Goal: Check status: Check status

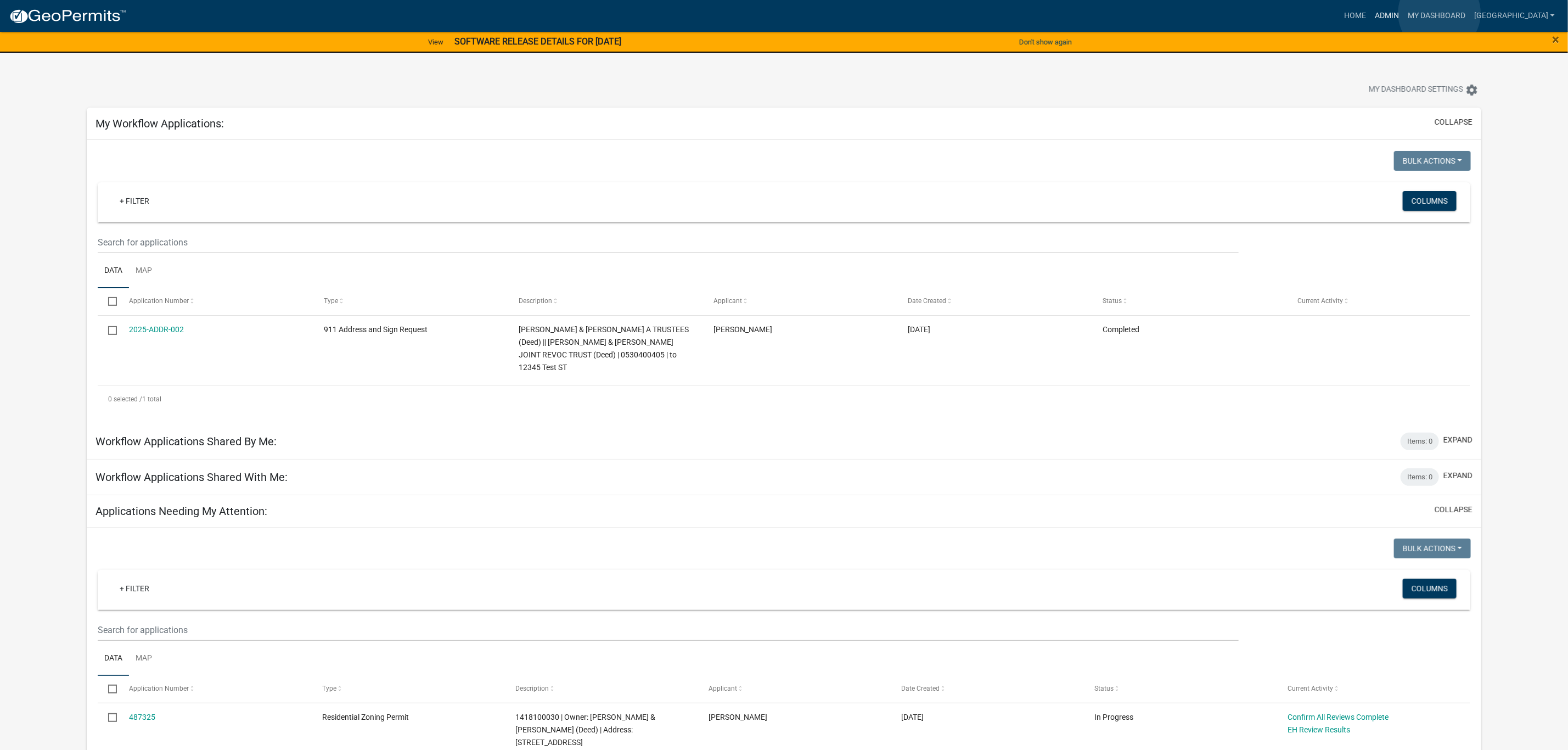
click at [1404, 13] on link "Admin" at bounding box center [1387, 16] width 33 height 21
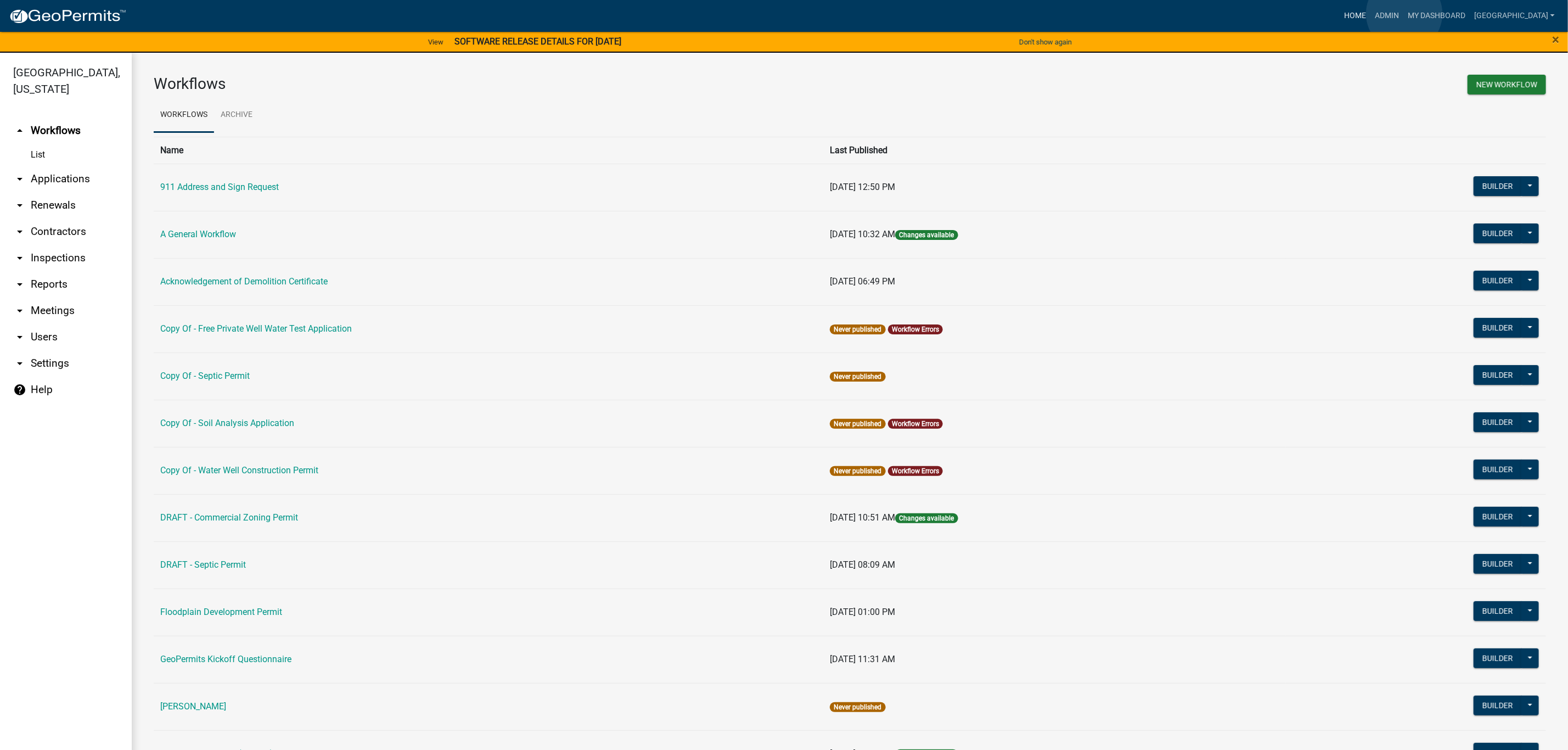
click at [1370, 14] on link "Home" at bounding box center [1355, 16] width 31 height 21
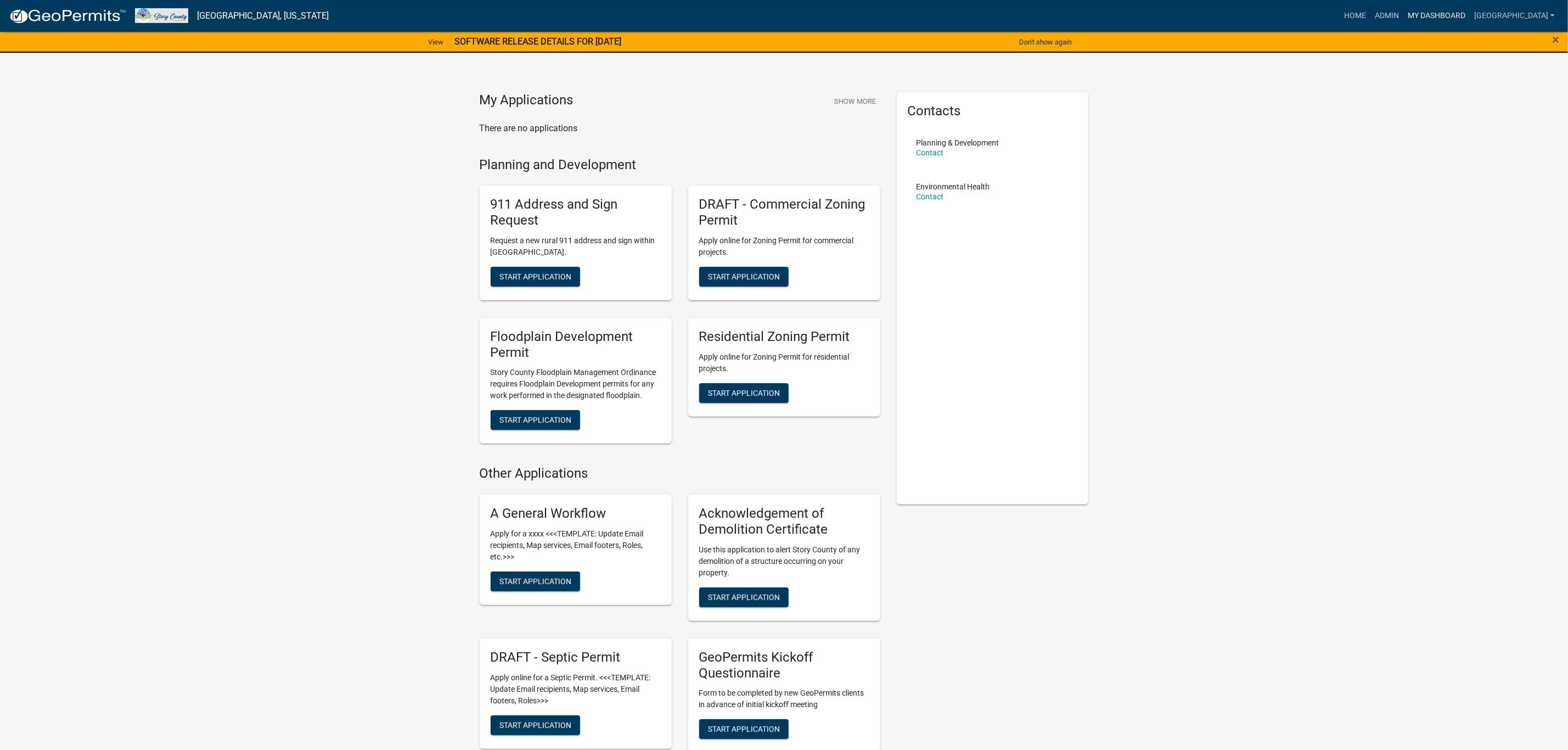
click at [1470, 14] on link "My Dashboard" at bounding box center [1437, 16] width 66 height 21
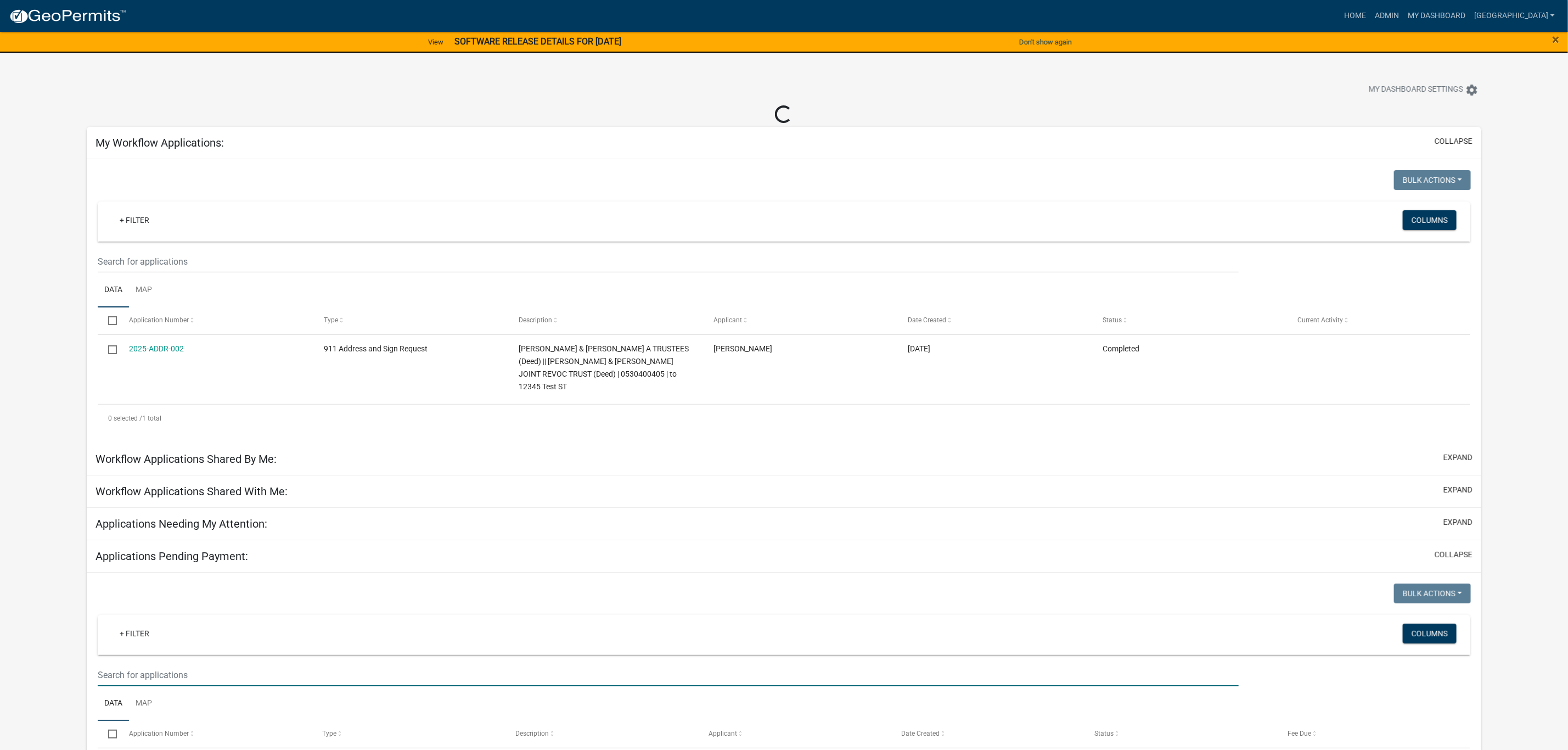
click at [185, 663] on input "text" at bounding box center [668, 675] width 1141 height 23
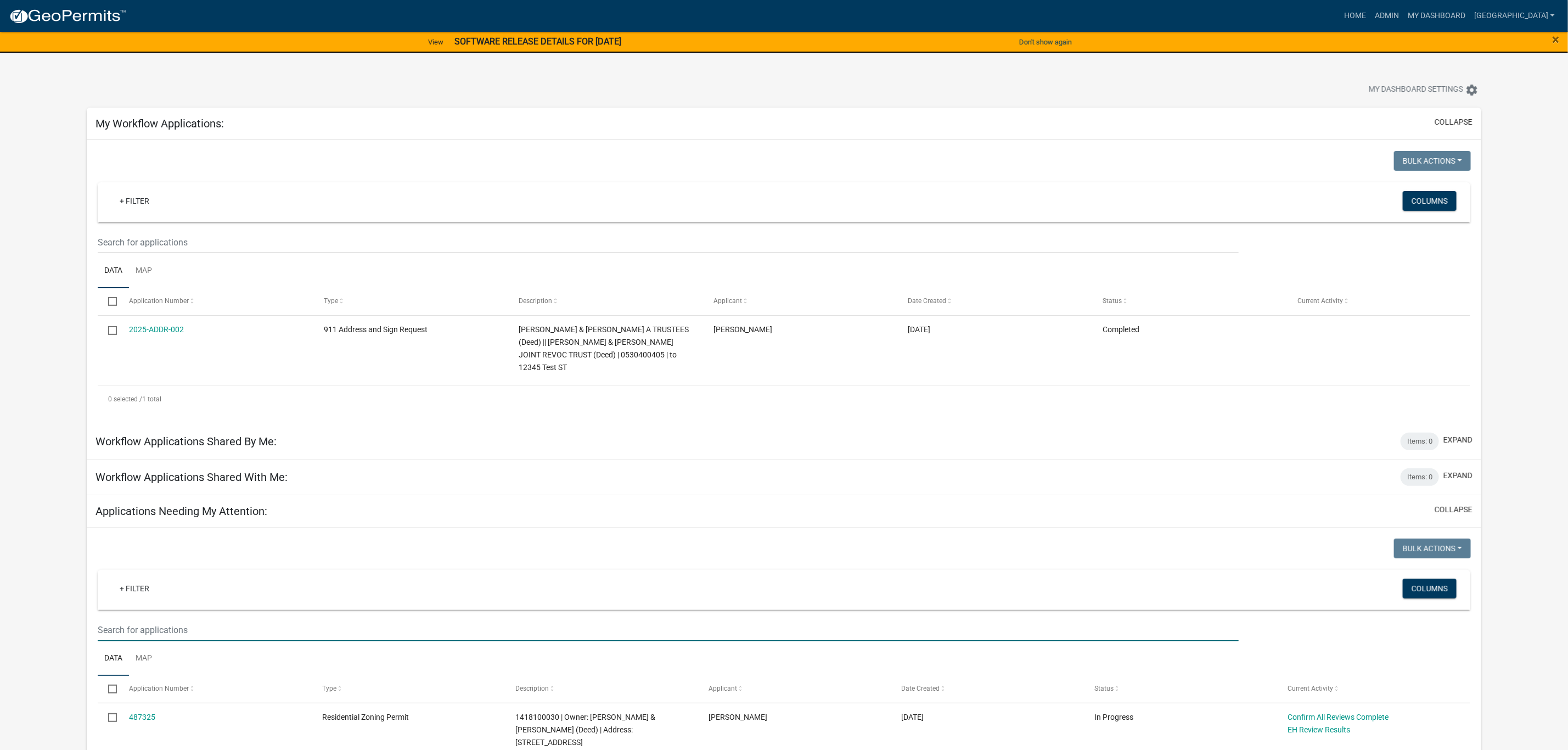
click at [262, 619] on input "text" at bounding box center [668, 630] width 1141 height 23
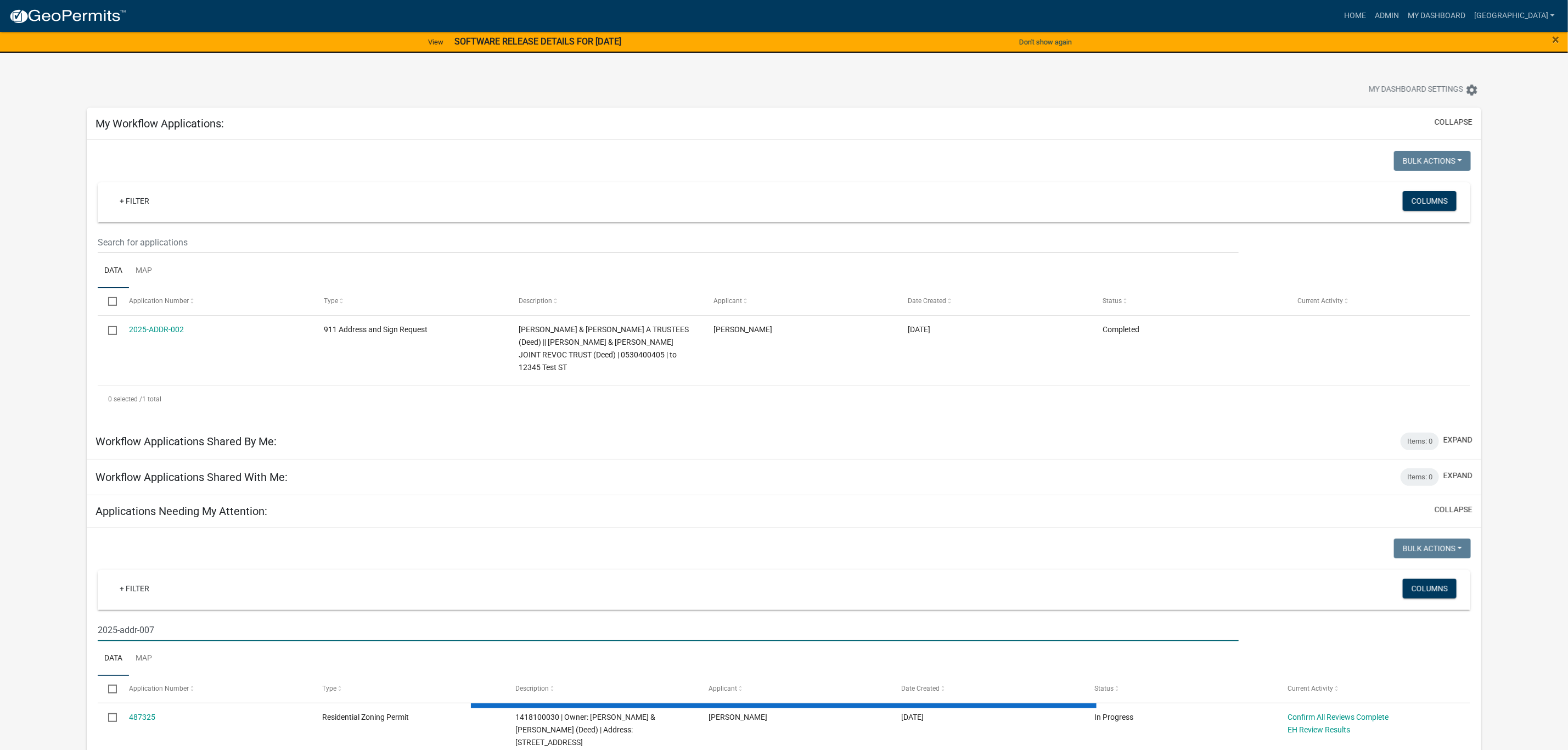
type input "2025-addr-007"
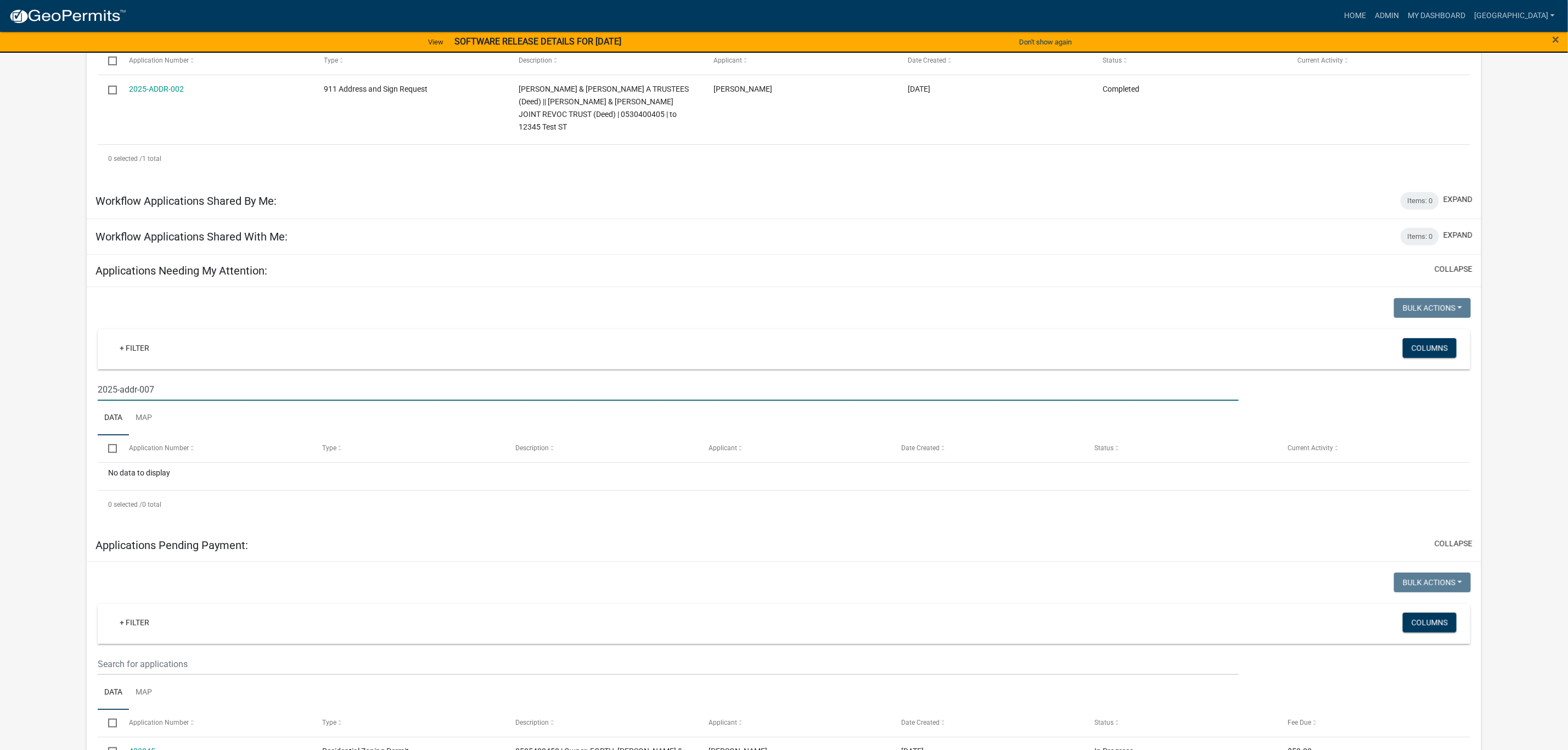
scroll to position [247, 0]
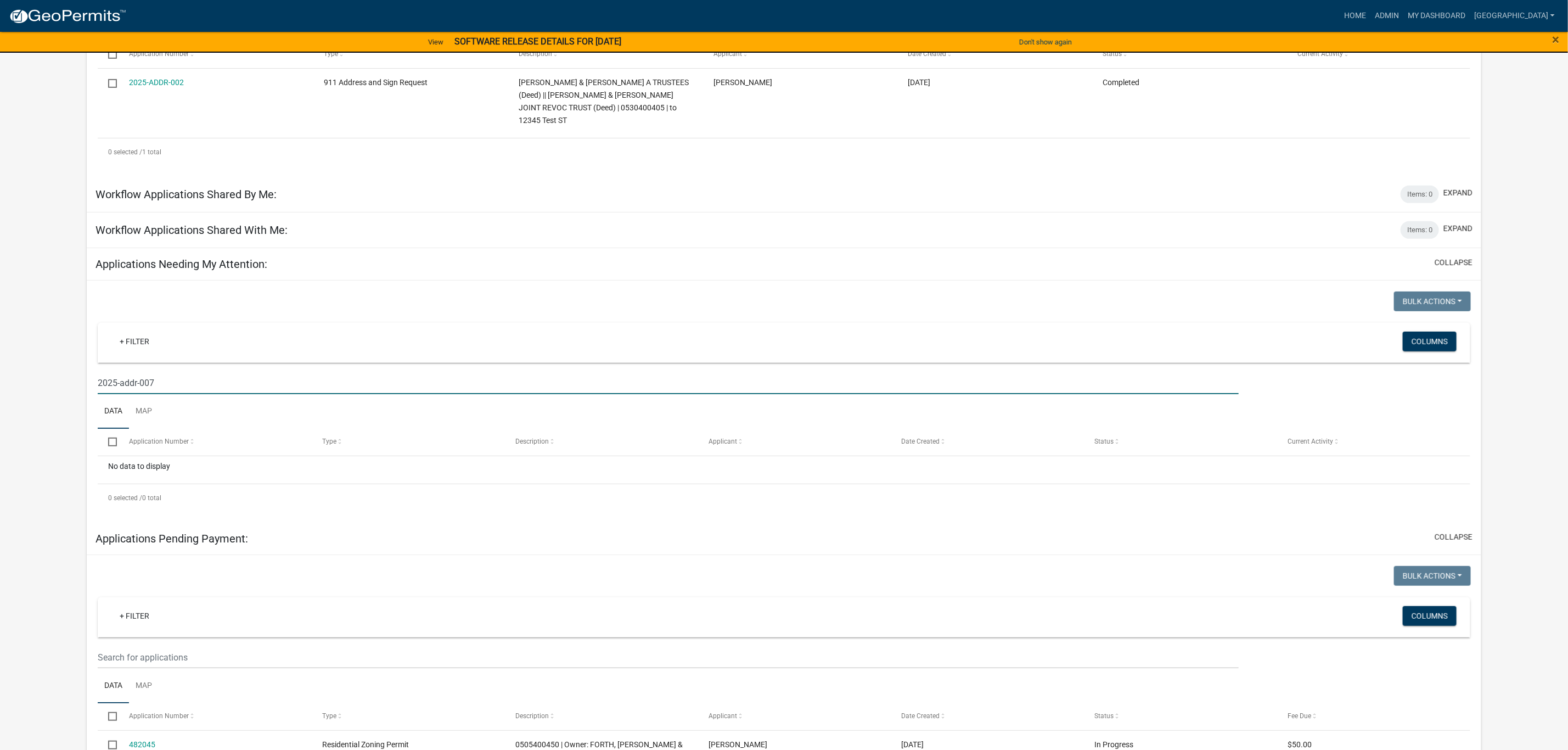
click at [150, 372] on input "2025-addr-007" at bounding box center [668, 383] width 1141 height 23
click at [74, 425] on app-user-applications "more_horiz Home Admin My Dashboard Amman Admin Account Logout View SOFTWARE REL…" at bounding box center [784, 551] width 1568 height 1594
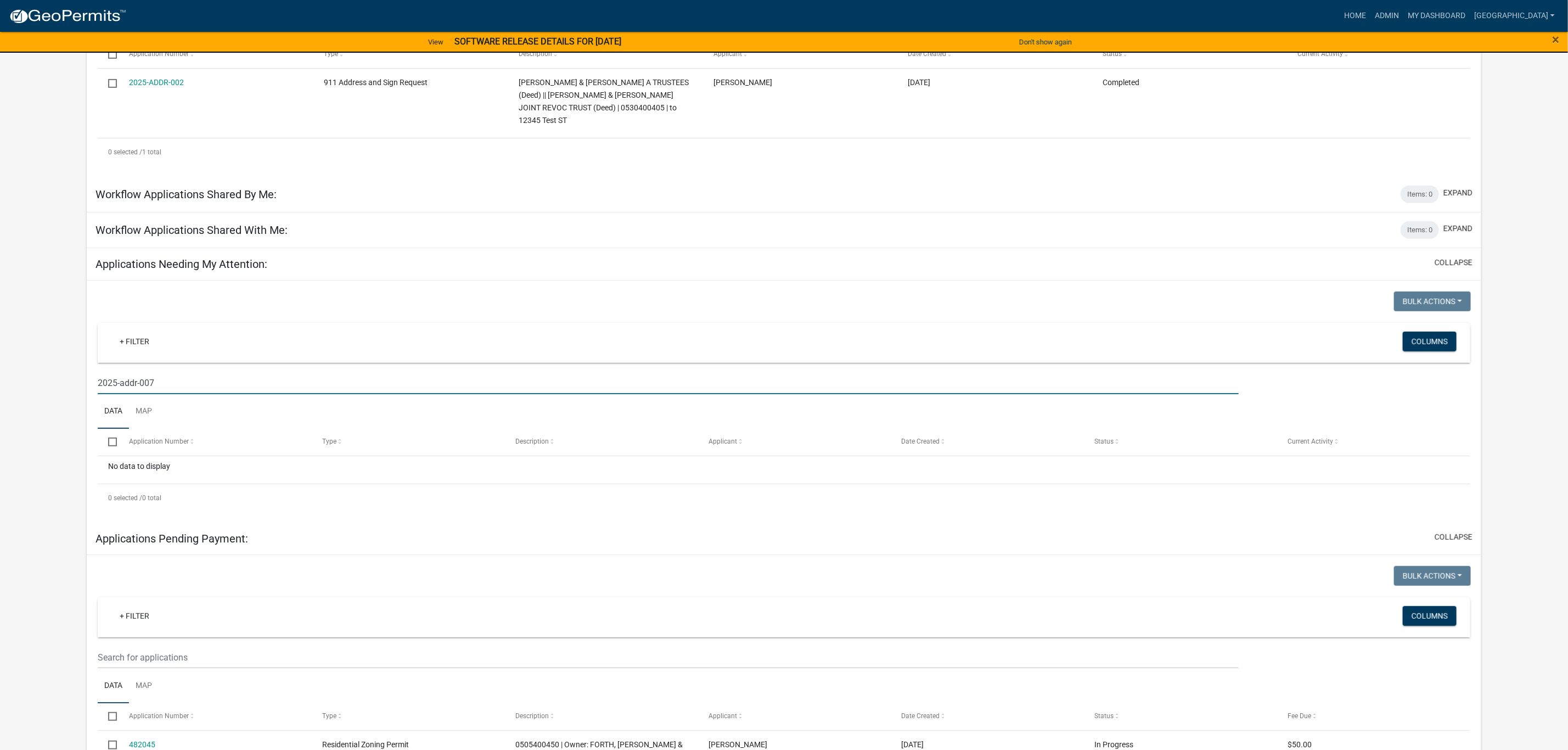
drag, startPoint x: 160, startPoint y: 371, endPoint x: -74, endPoint y: 393, distance: 235.0
click at [0, 393] on html "Internet Explorer does NOT work with GeoPermits. Get a new browser for more sec…" at bounding box center [784, 128] width 1568 height 750
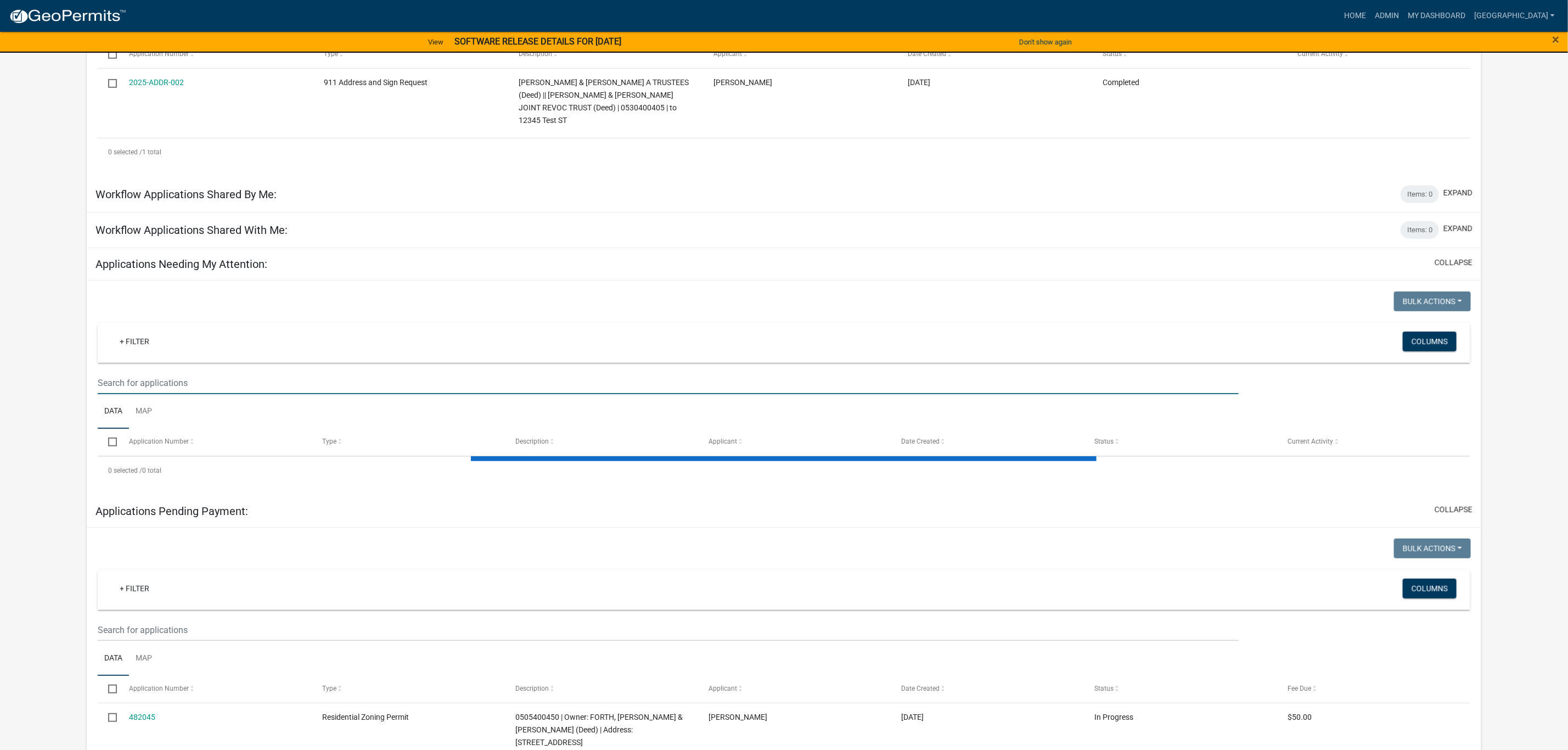
click at [34, 420] on app-user-applications "more_horiz Home Admin My Dashboard Amman Admin Account Logout View SOFTWARE REL…" at bounding box center [784, 537] width 1568 height 1566
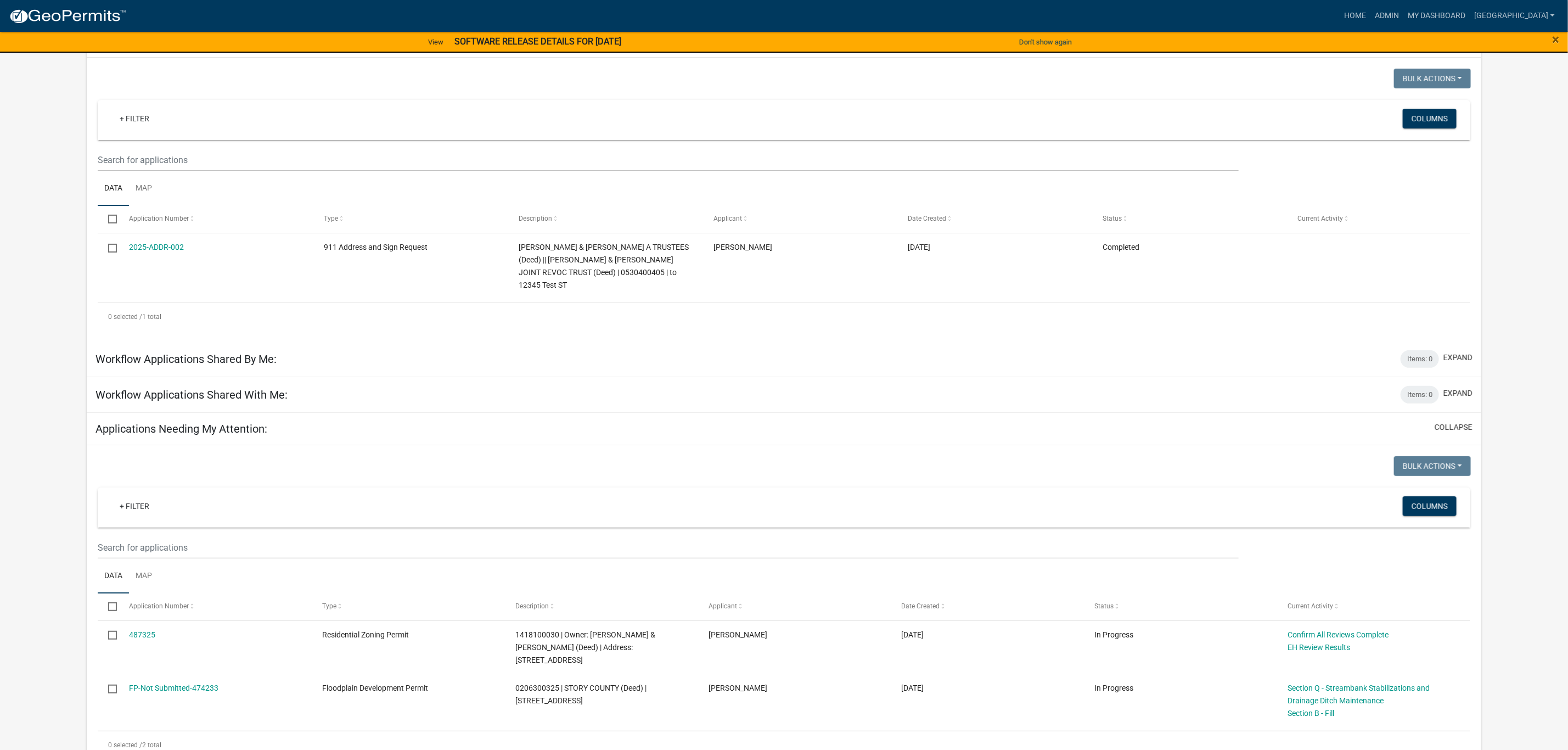
scroll to position [0, 0]
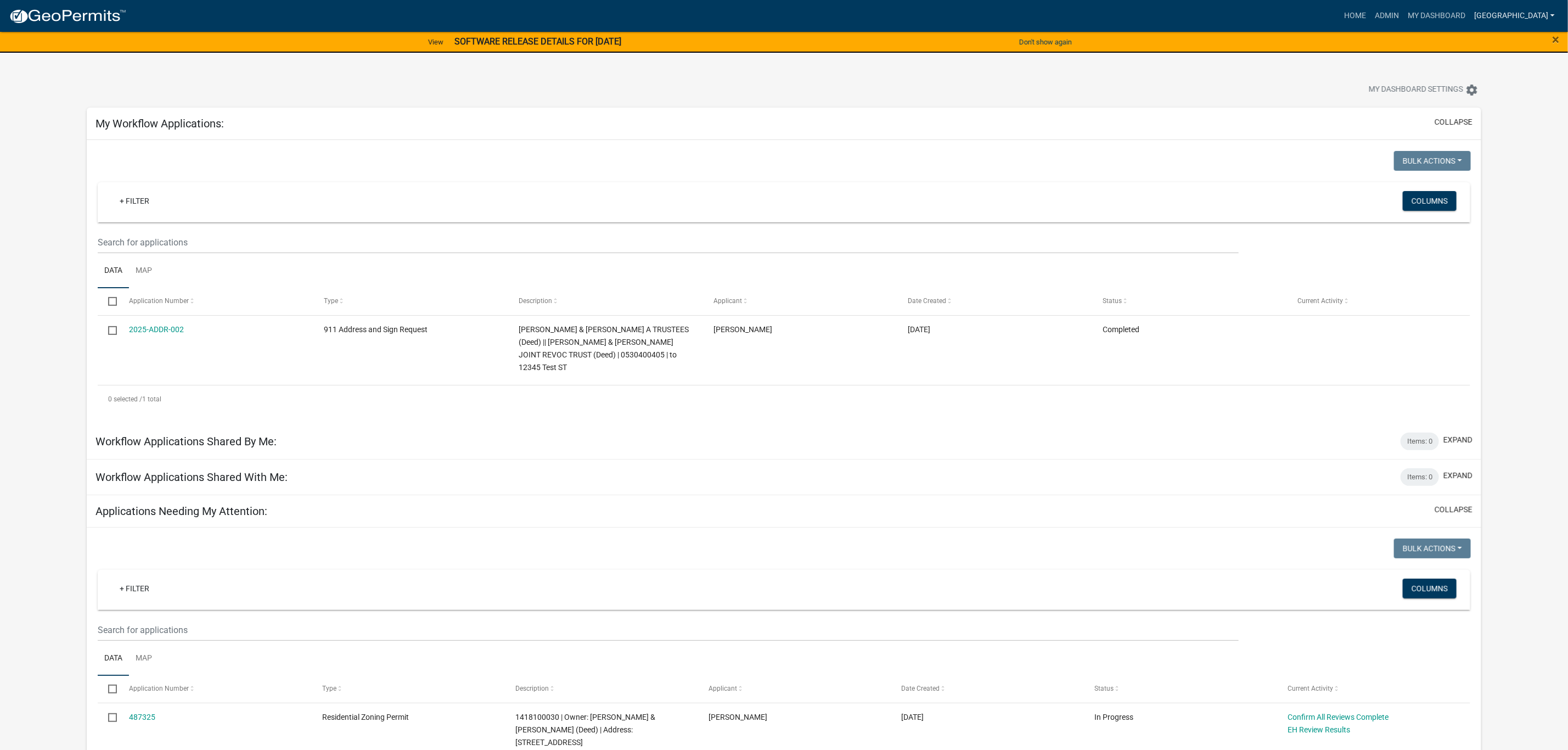
click at [1547, 12] on link "[GEOGRAPHIC_DATA]" at bounding box center [1515, 16] width 90 height 21
click at [65, 15] on img at bounding box center [67, 16] width 117 height 17
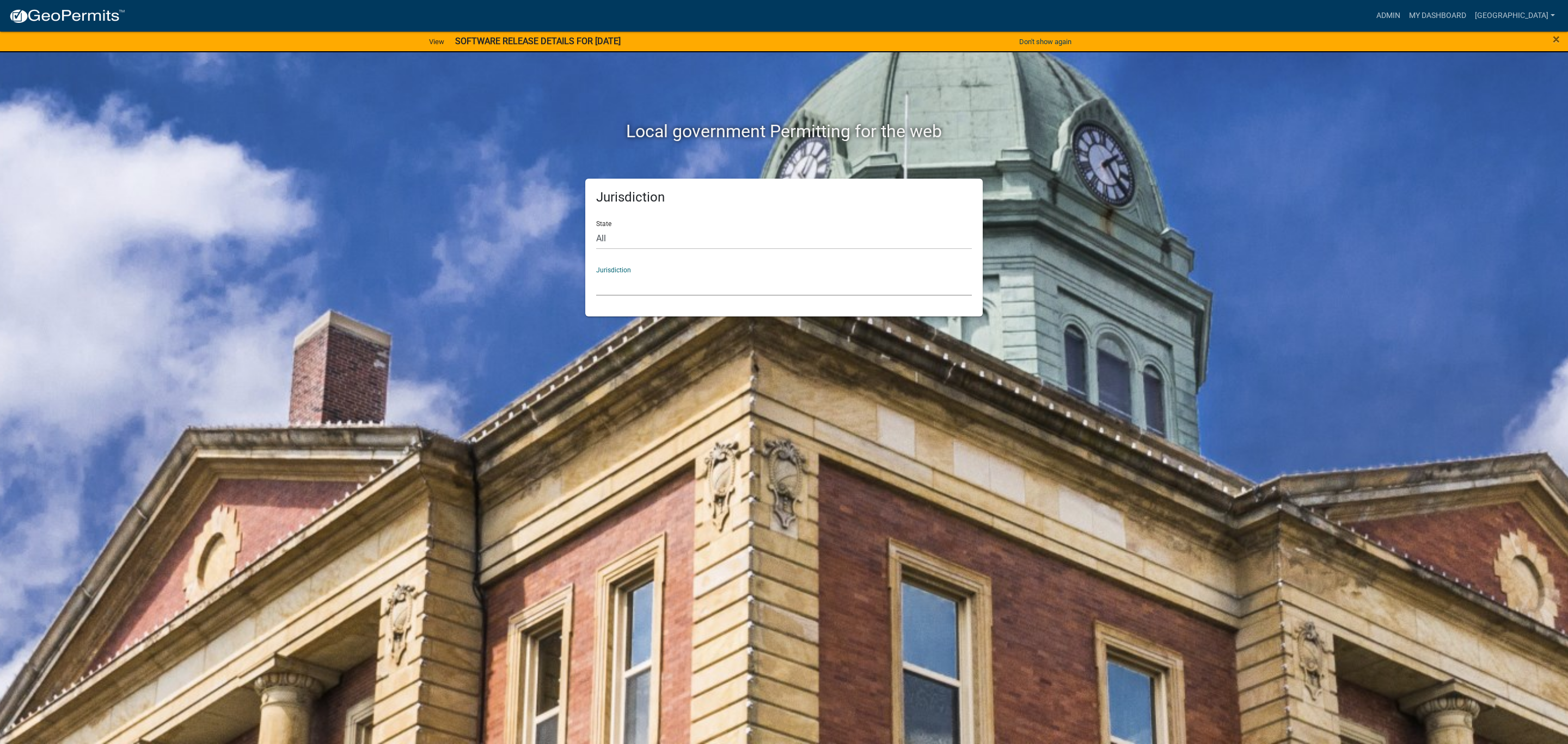
click at [667, 283] on select "Custer County, Colorado Carroll County, Georgia Cook County, Georgia Crawford C…" at bounding box center [783, 284] width 376 height 23
click at [668, 283] on select "Custer County, Colorado Carroll County, Georgia Cook County, Georgia Crawford C…" at bounding box center [783, 284] width 376 height 23
click at [1471, 13] on link "My Dashboard" at bounding box center [1438, 16] width 66 height 21
